Goal: Find specific page/section: Find specific page/section

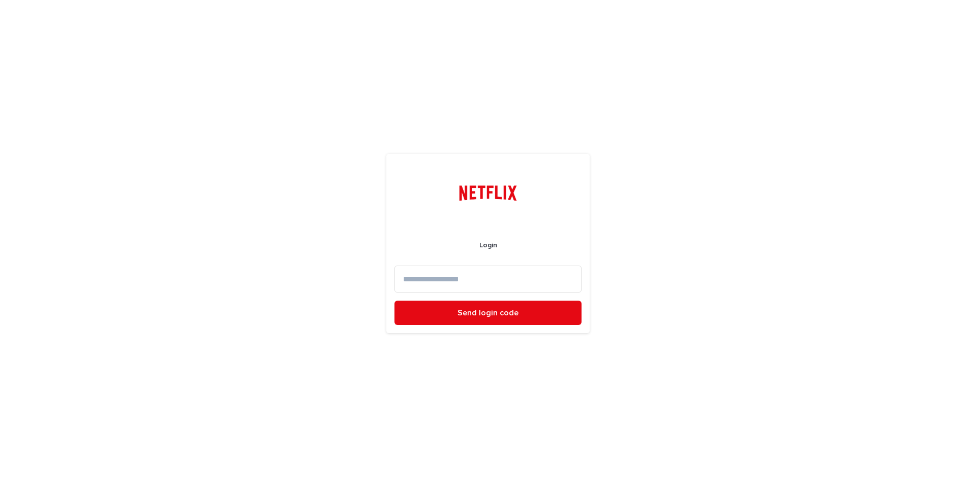
click at [515, 278] on input at bounding box center [487, 279] width 187 height 27
type input "**********"
click at [394, 301] on button "Send login code" at bounding box center [487, 313] width 187 height 24
click at [496, 273] on input at bounding box center [487, 279] width 187 height 27
paste input "******"
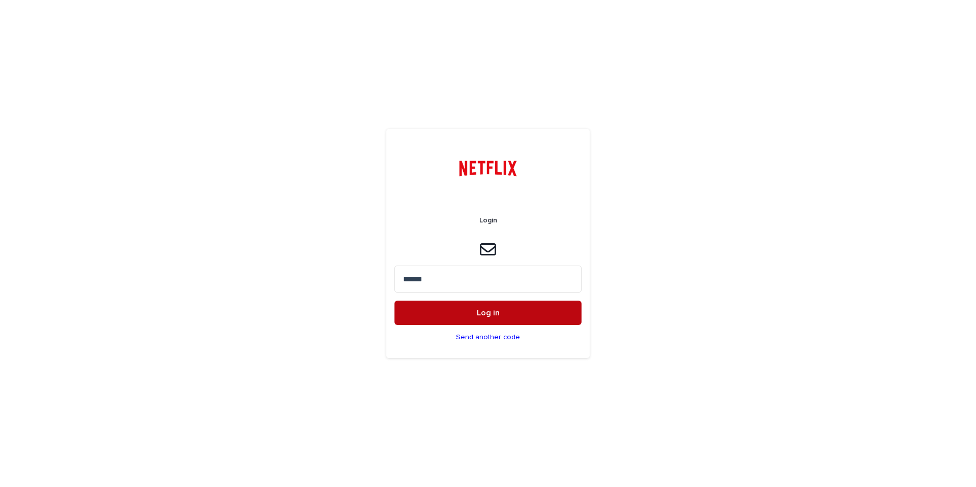
type input "******"
click at [493, 305] on button "Log in" at bounding box center [487, 313] width 187 height 24
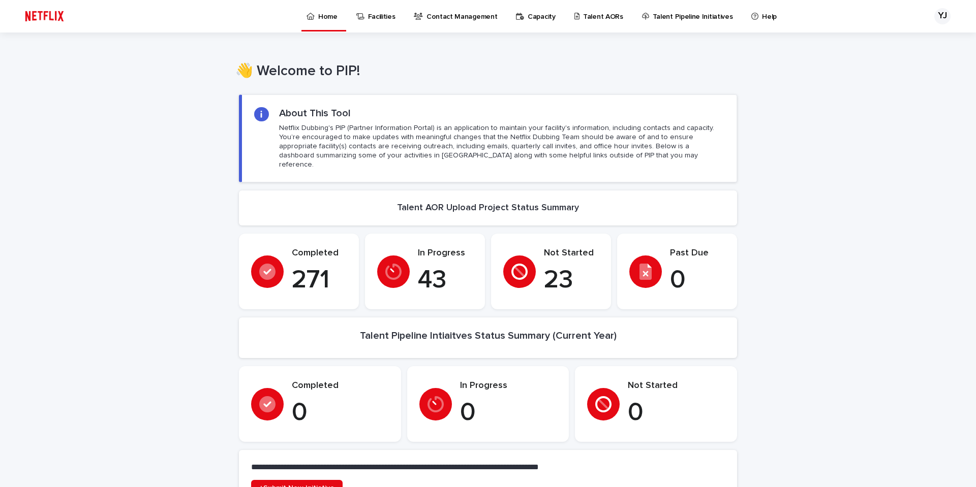
click at [591, 15] on p "Talent AORs" at bounding box center [603, 10] width 40 height 21
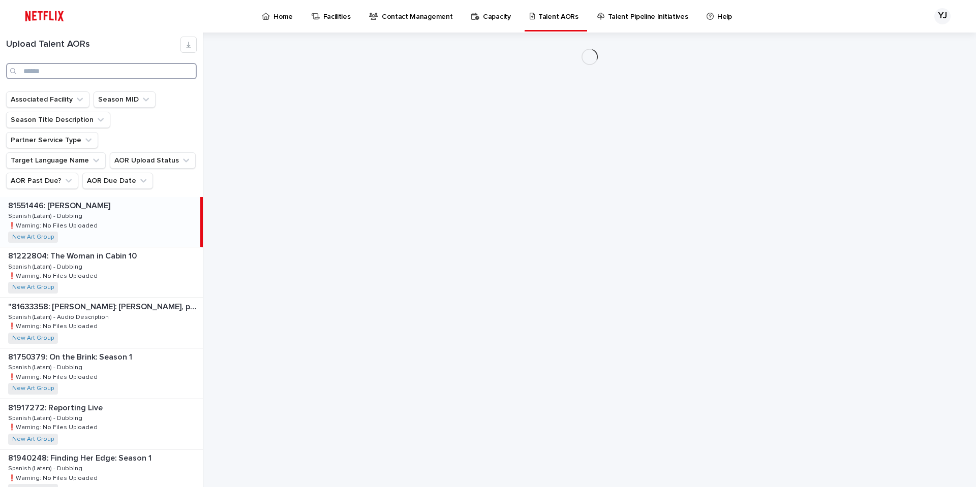
click at [128, 72] on input "Search" at bounding box center [101, 71] width 191 height 16
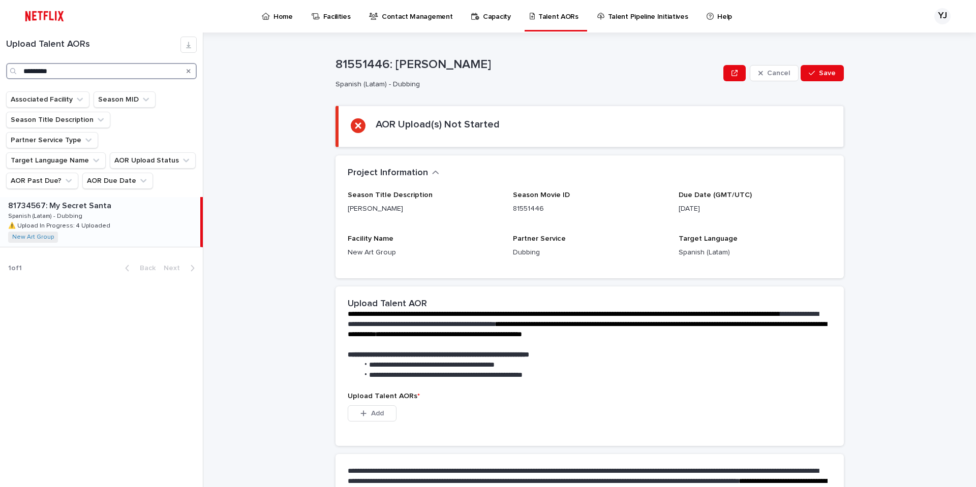
type input "*********"
click at [73, 211] on p "Spanish (Latam) - Dubbing" at bounding box center [46, 215] width 76 height 9
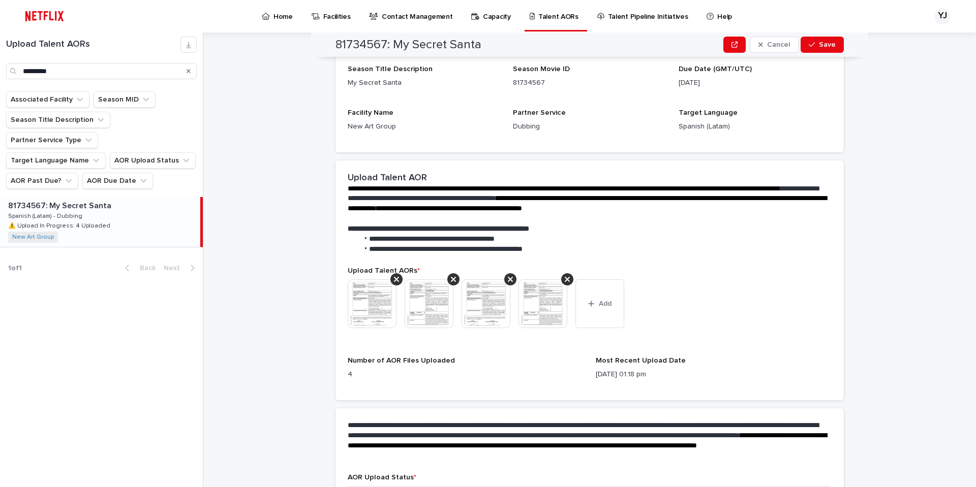
scroll to position [136, 0]
click at [367, 309] on img at bounding box center [372, 303] width 49 height 49
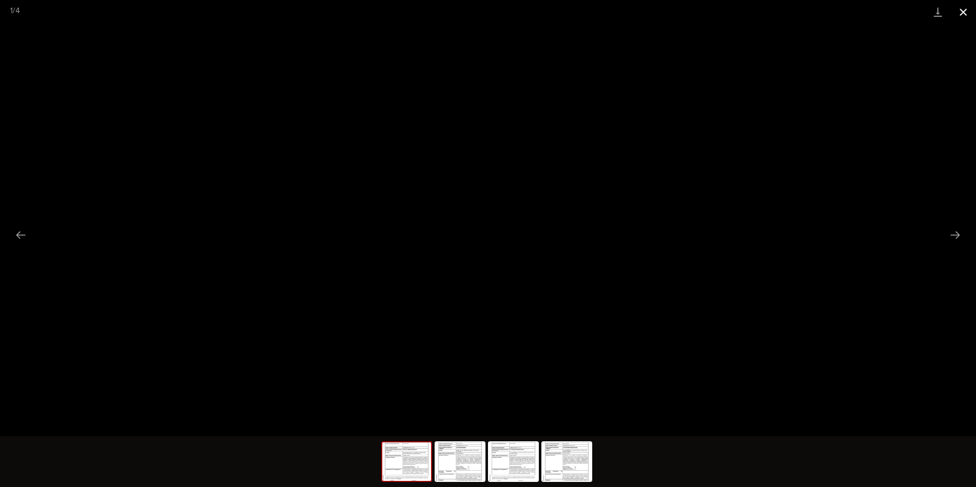
click at [964, 11] on button "Close gallery" at bounding box center [962, 12] width 25 height 24
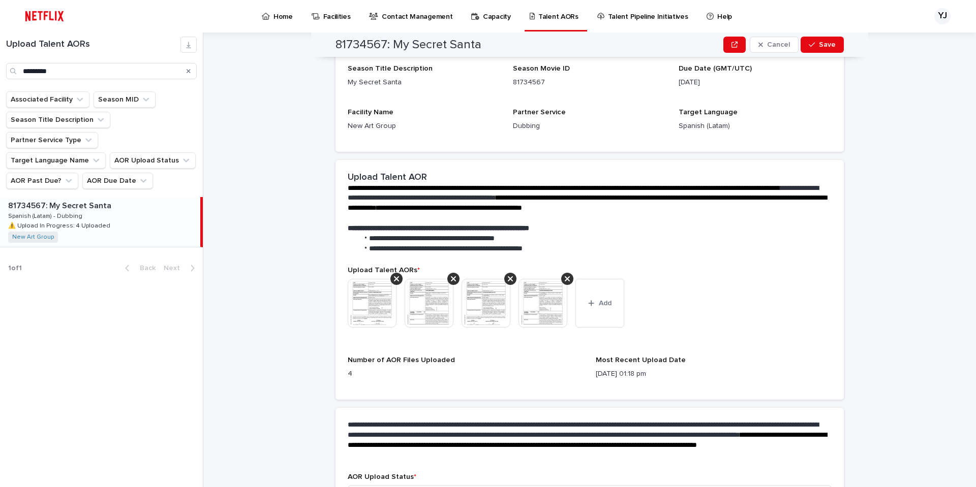
click at [436, 297] on img at bounding box center [428, 303] width 49 height 49
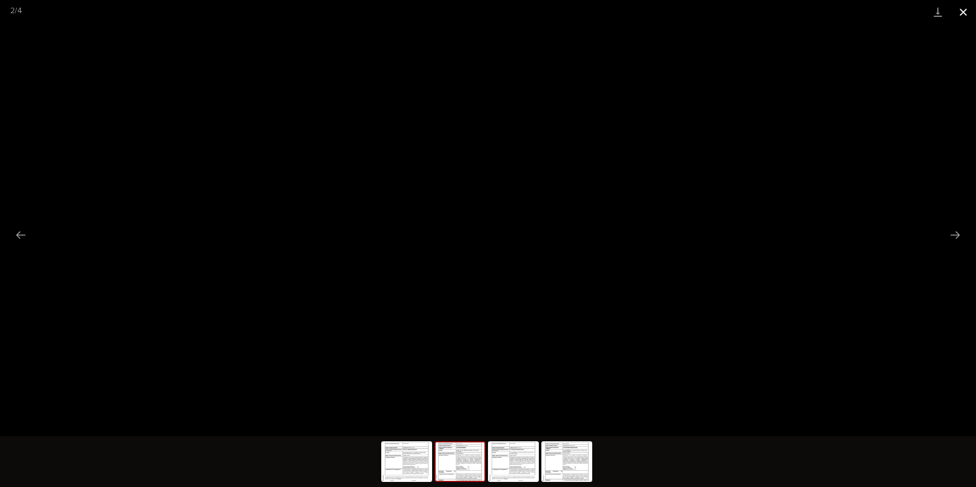
click at [955, 8] on button "Close gallery" at bounding box center [962, 12] width 25 height 24
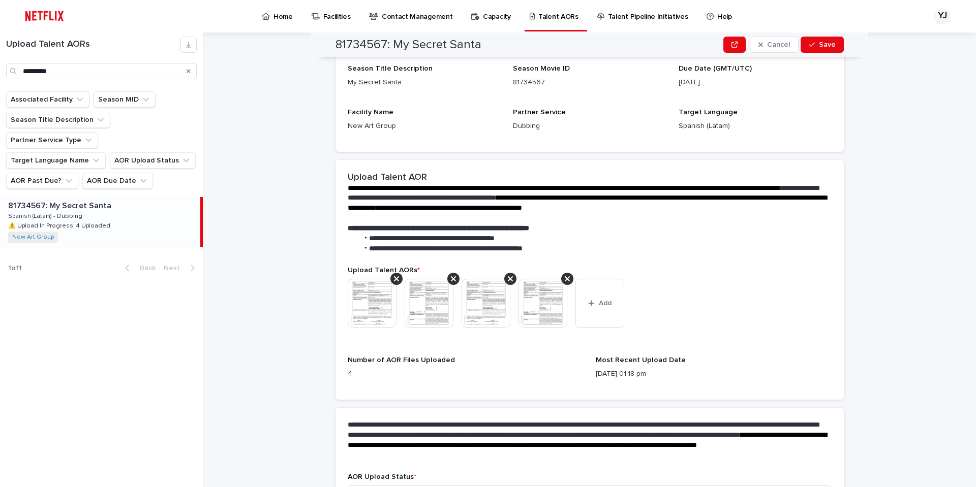
click at [480, 305] on img at bounding box center [485, 303] width 49 height 49
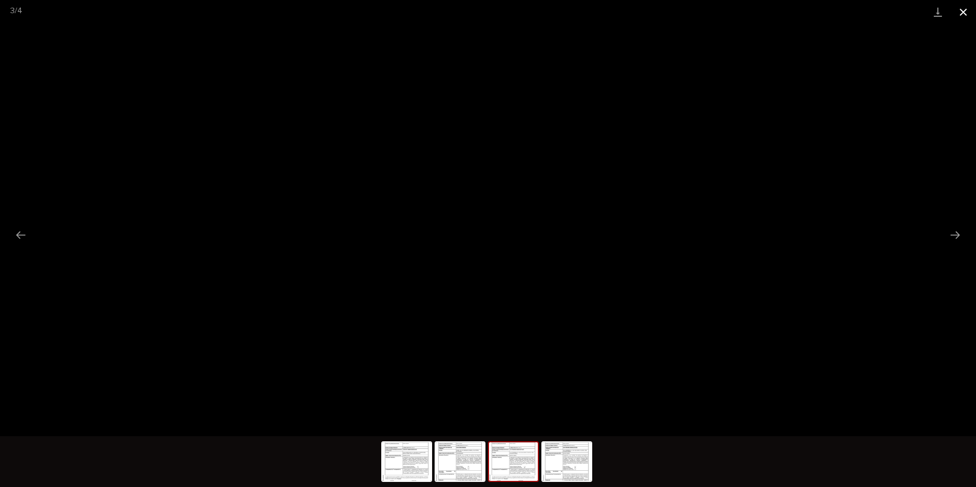
click at [959, 10] on button "Close gallery" at bounding box center [962, 12] width 25 height 24
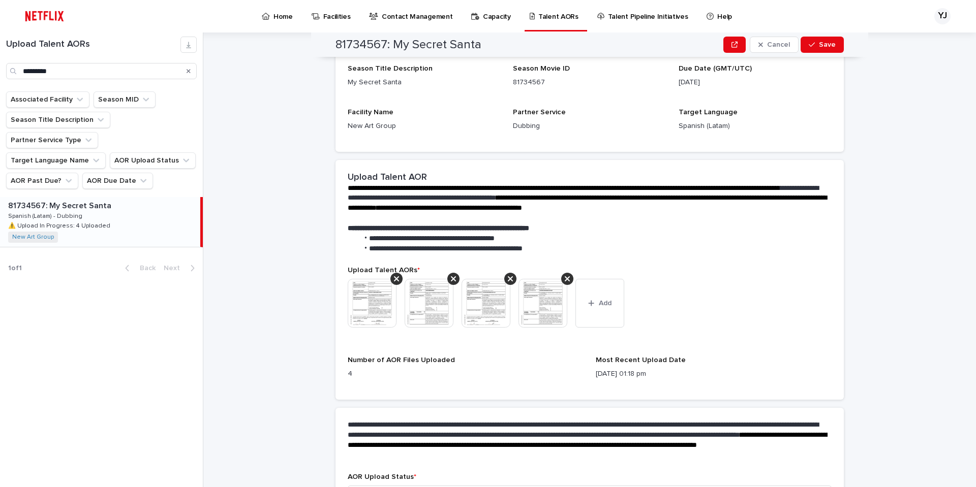
click at [535, 312] on img at bounding box center [542, 303] width 49 height 49
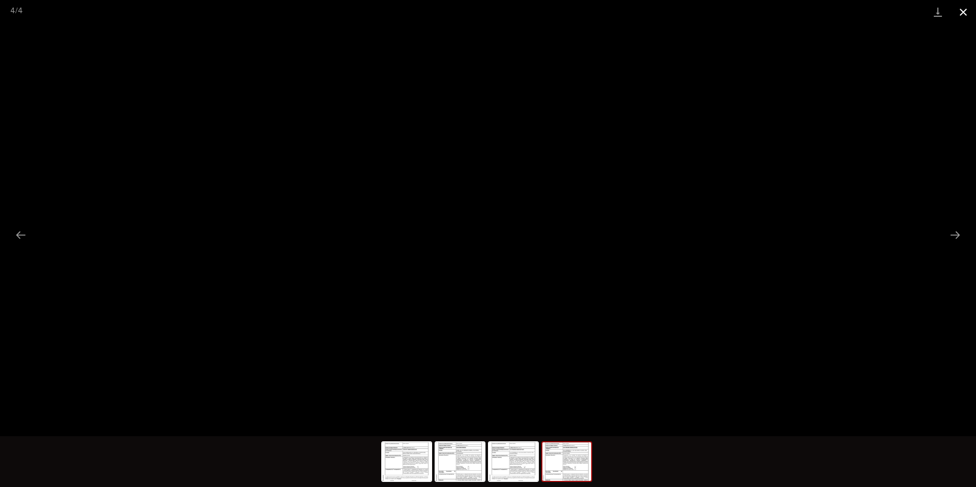
click at [961, 14] on button "Close gallery" at bounding box center [962, 12] width 25 height 24
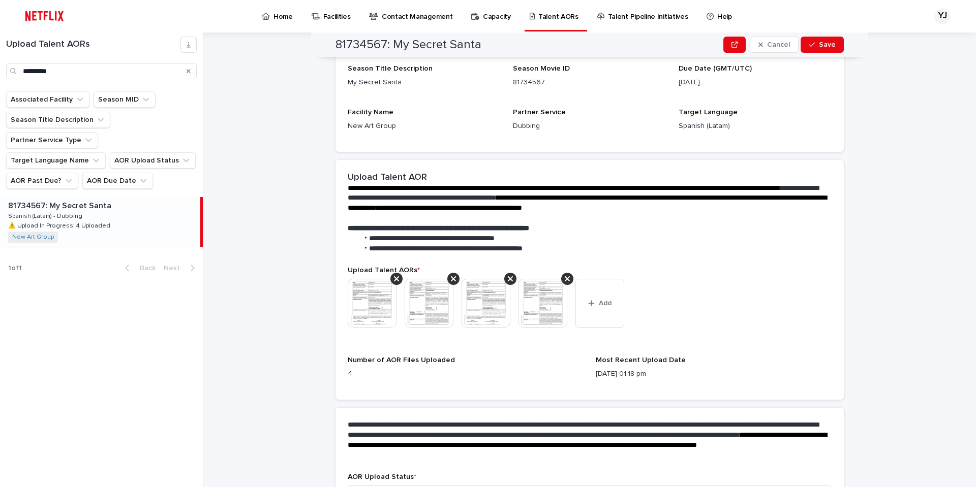
click at [480, 294] on img at bounding box center [485, 303] width 49 height 49
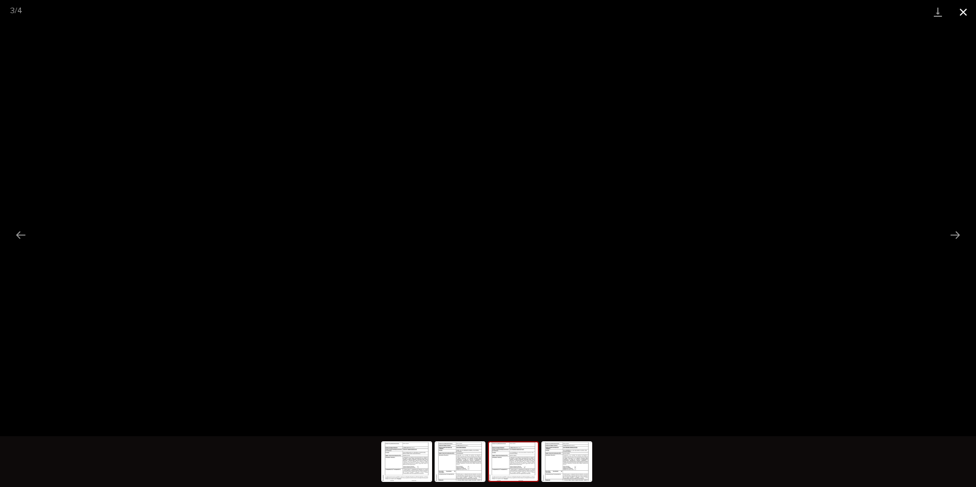
click at [960, 6] on button "Close gallery" at bounding box center [962, 12] width 25 height 24
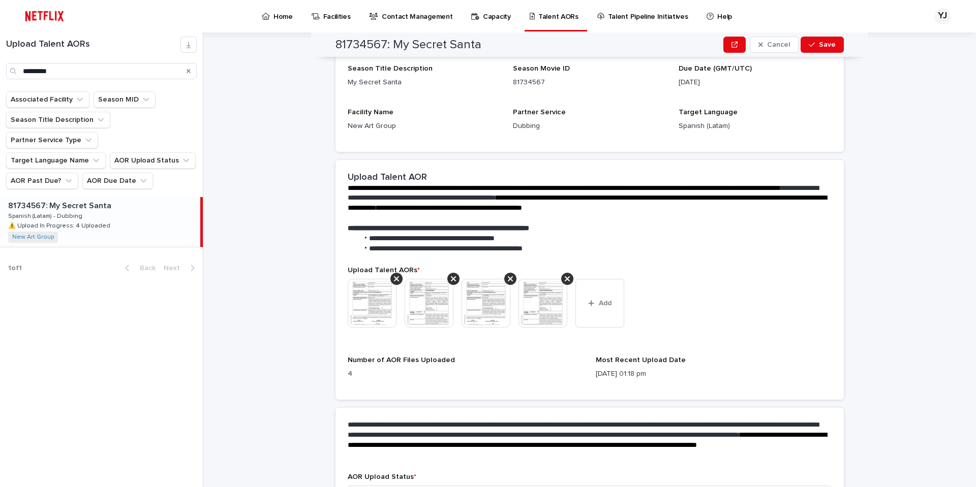
click at [413, 295] on img at bounding box center [428, 303] width 49 height 49
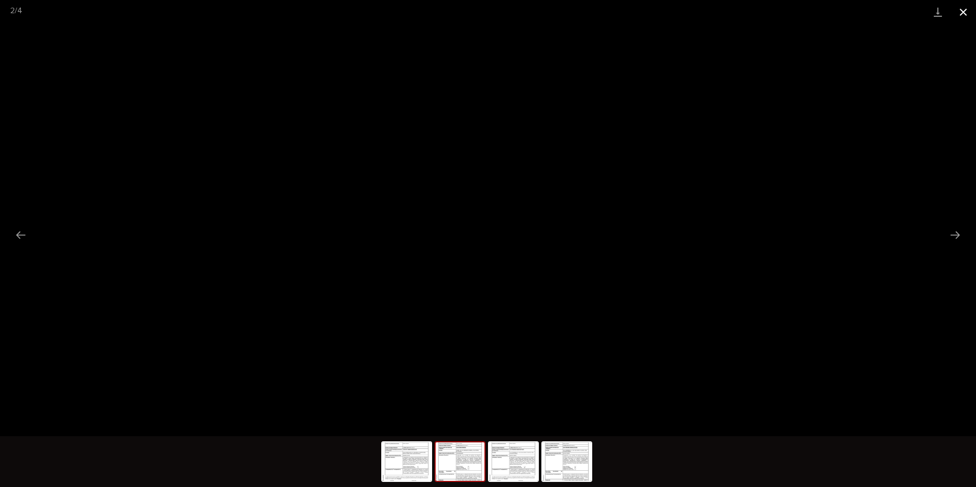
click at [957, 12] on button "Close gallery" at bounding box center [962, 12] width 25 height 24
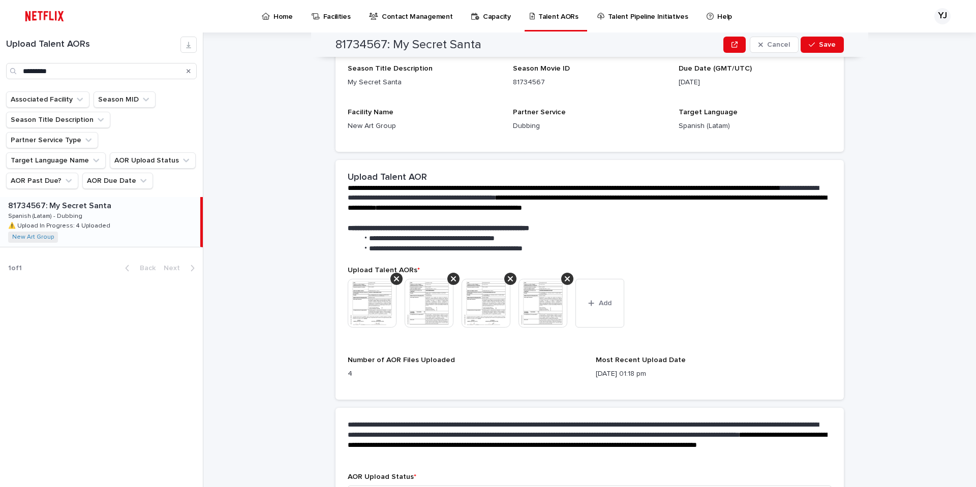
click at [375, 312] on img at bounding box center [372, 303] width 49 height 49
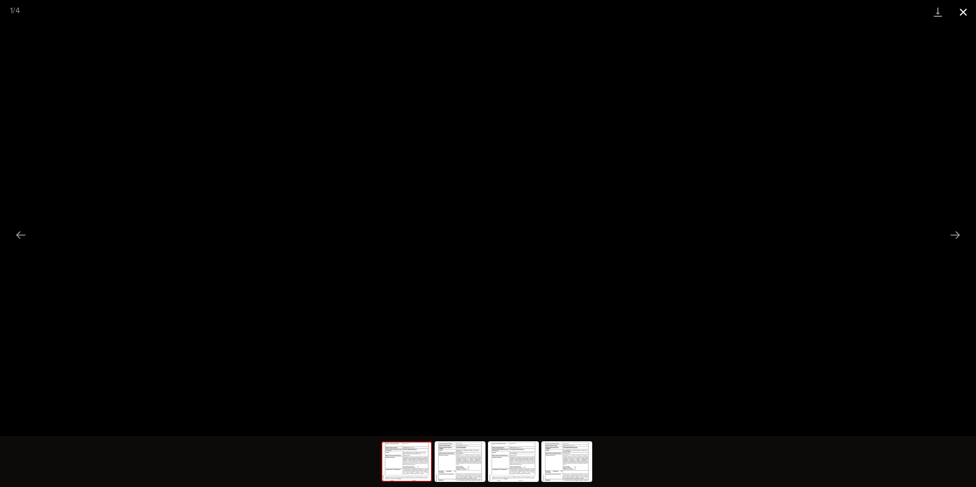
click at [965, 8] on button "Close gallery" at bounding box center [962, 12] width 25 height 24
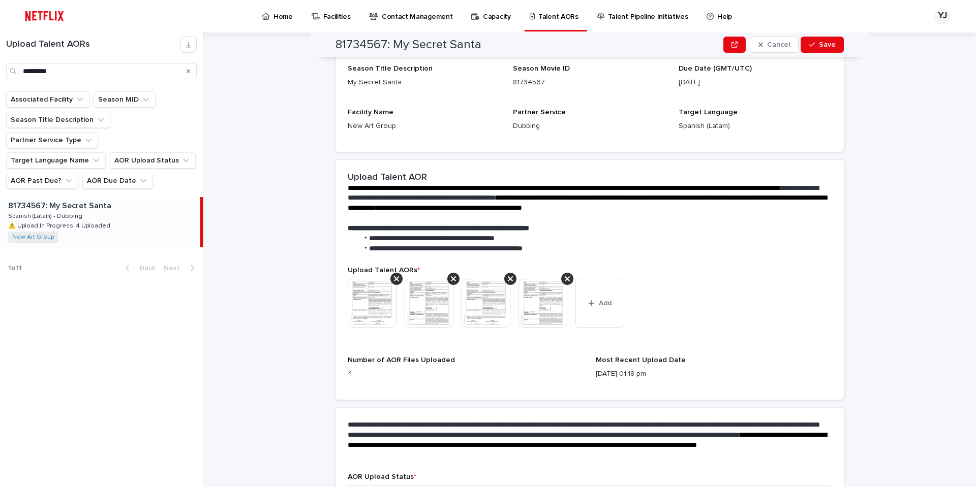
click at [428, 312] on img at bounding box center [428, 303] width 49 height 49
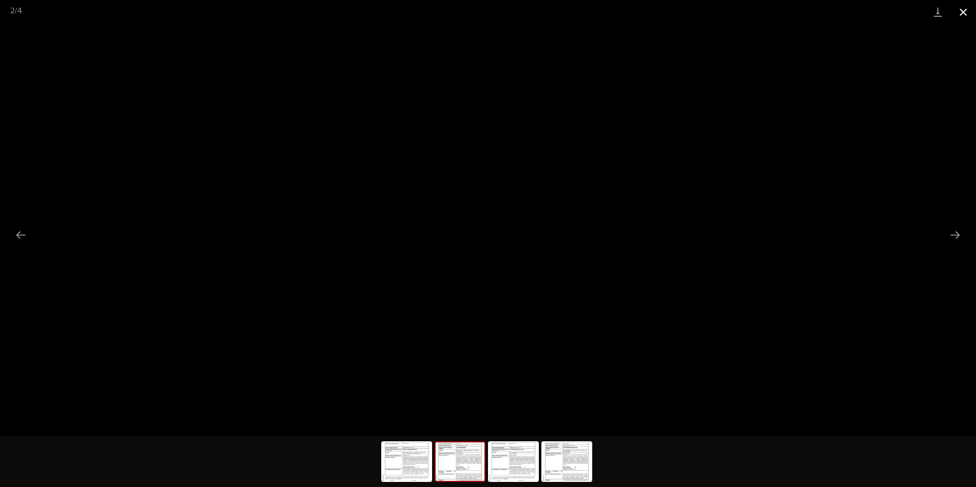
click at [966, 9] on button "Close gallery" at bounding box center [962, 12] width 25 height 24
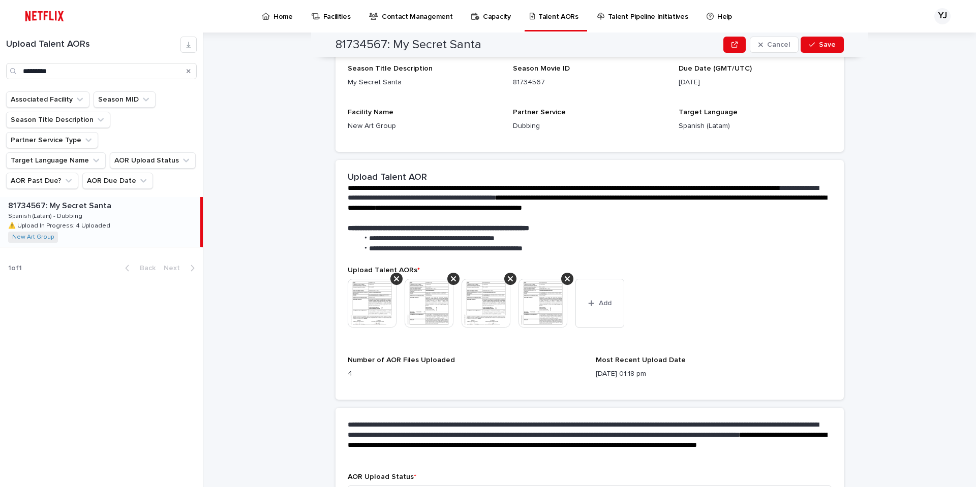
click at [424, 313] on img at bounding box center [428, 303] width 49 height 49
